Goal: Task Accomplishment & Management: Use online tool/utility

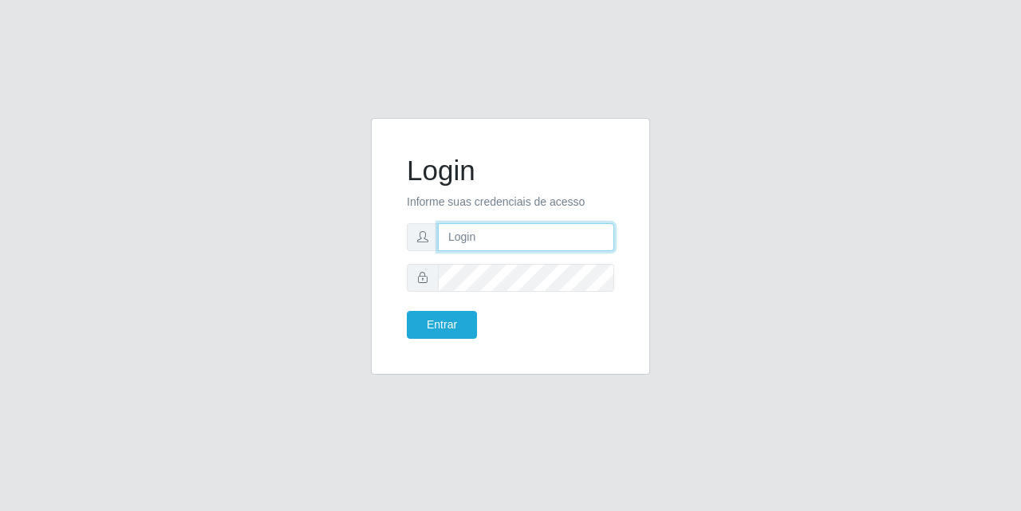
click at [474, 247] on input "text" at bounding box center [526, 237] width 176 height 28
type input "[EMAIL_ADDRESS][DOMAIN_NAME]"
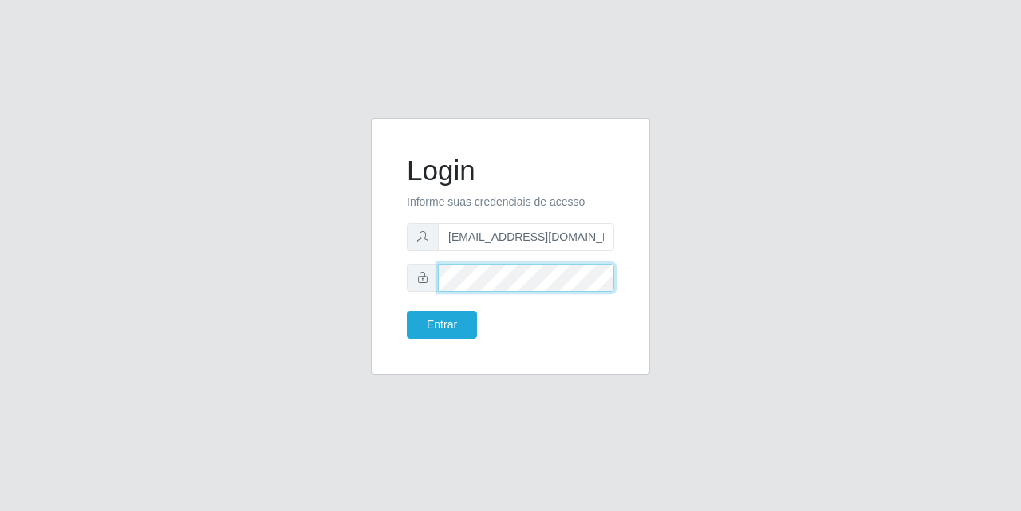
click at [407, 311] on button "Entrar" at bounding box center [442, 325] width 70 height 28
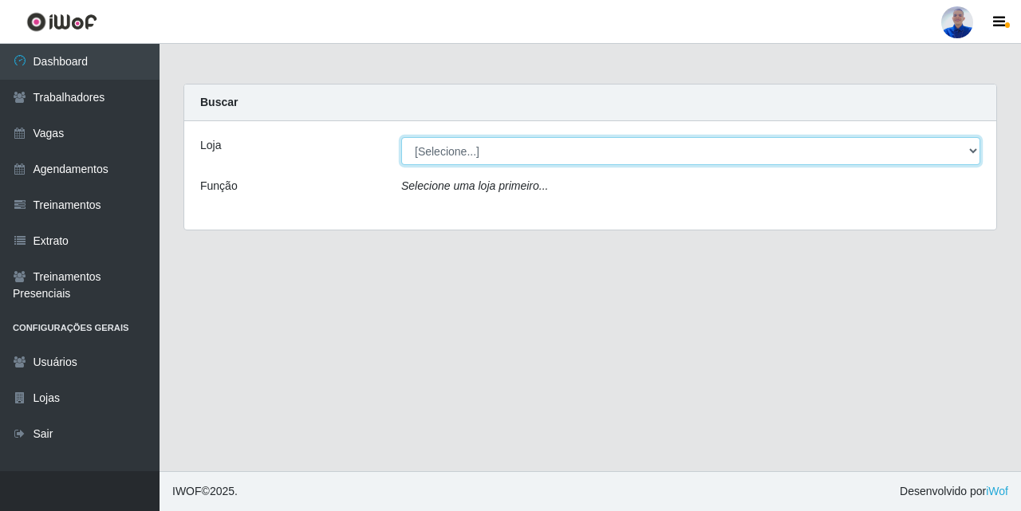
click at [474, 150] on select "[Selecione...] Supermercado [GEOGRAPHIC_DATA]" at bounding box center [690, 151] width 579 height 28
select select "165"
click at [401, 137] on select "[Selecione...] Supermercado [GEOGRAPHIC_DATA]" at bounding box center [690, 151] width 579 height 28
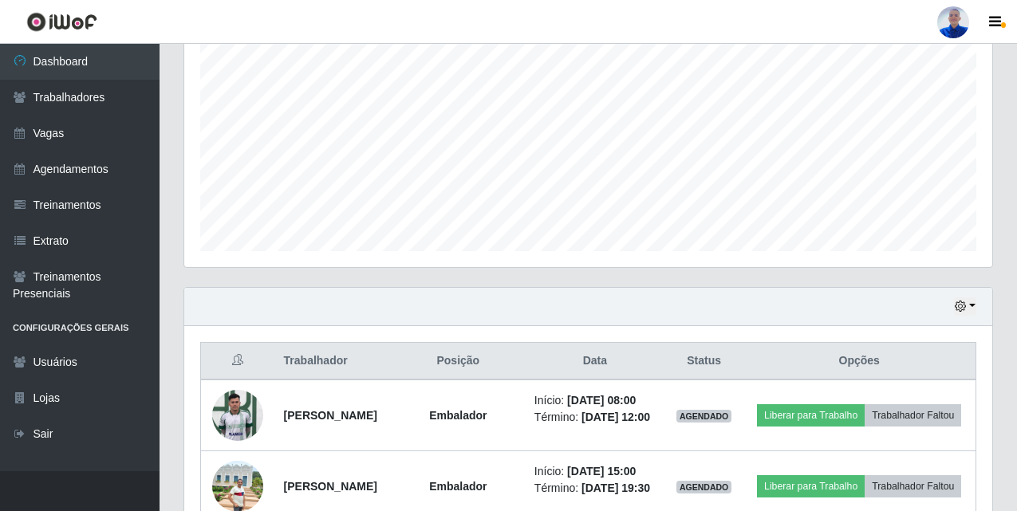
scroll to position [513, 0]
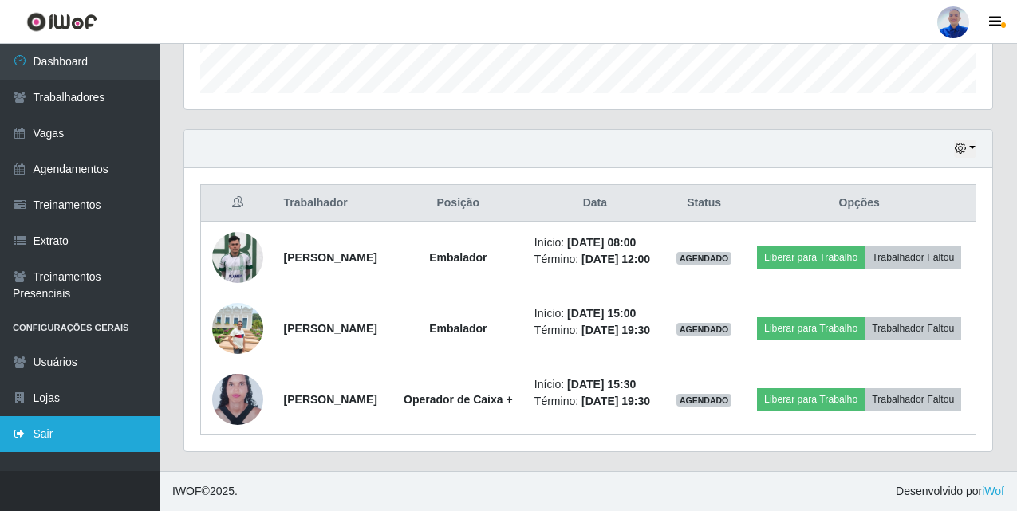
click at [50, 443] on link "Sair" at bounding box center [80, 434] width 160 height 36
